Goal: Task Accomplishment & Management: Use online tool/utility

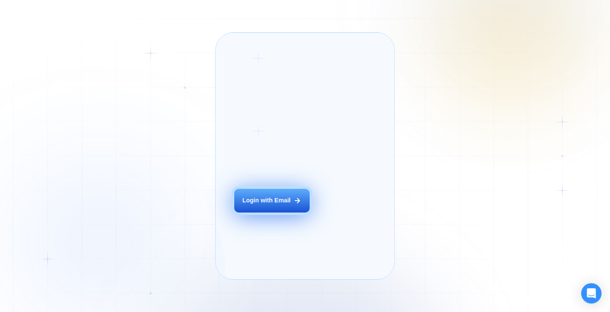
click at [274, 205] on div "Login with Email" at bounding box center [266, 201] width 48 height 8
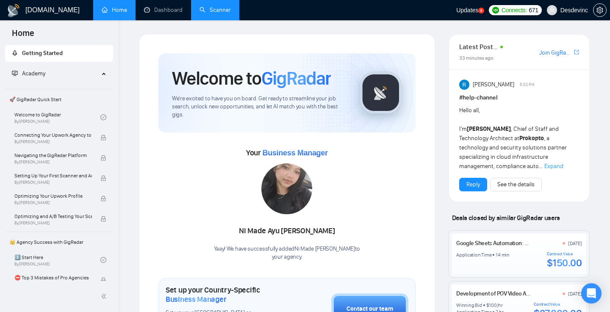
click at [225, 11] on link "Scanner" at bounding box center [215, 9] width 31 height 7
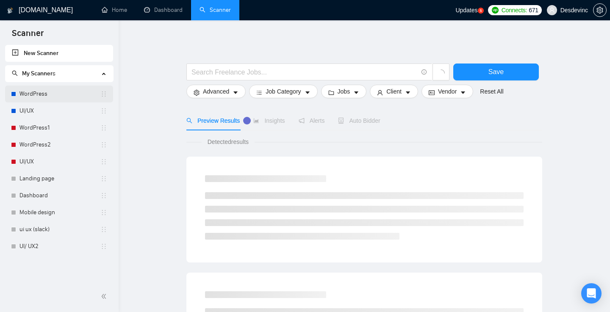
click at [52, 93] on link "WordPress" at bounding box center [59, 94] width 81 height 17
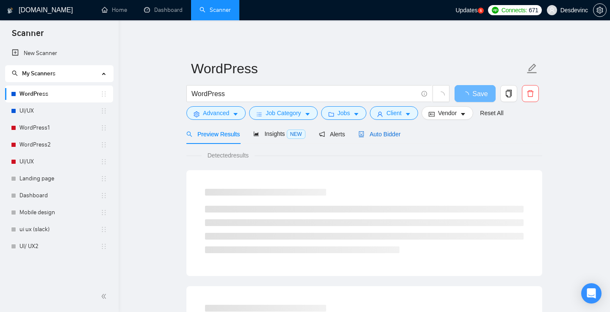
click at [386, 135] on span "Auto Bidder" at bounding box center [379, 134] width 42 height 7
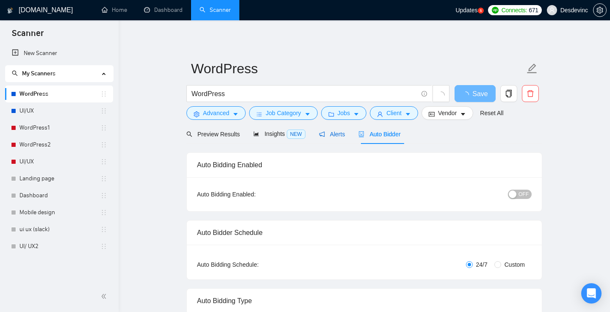
click at [333, 134] on span "Alerts" at bounding box center [332, 134] width 26 height 7
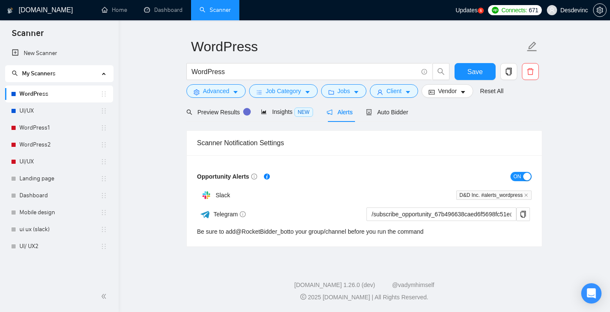
scroll to position [22, 0]
click at [397, 111] on span "Auto Bidder" at bounding box center [387, 112] width 42 height 7
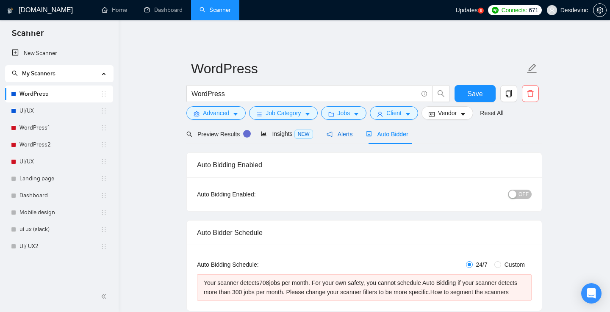
click at [340, 136] on span "Alerts" at bounding box center [340, 134] width 26 height 7
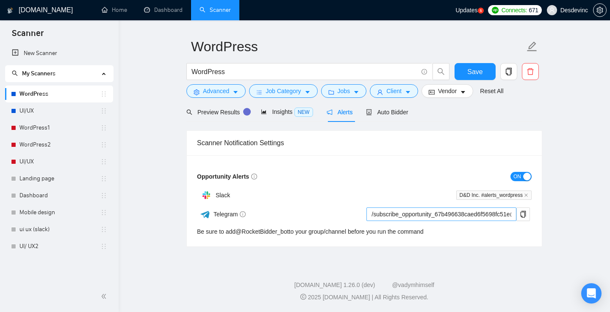
scroll to position [22, 0]
